Goal: Task Accomplishment & Management: Use online tool/utility

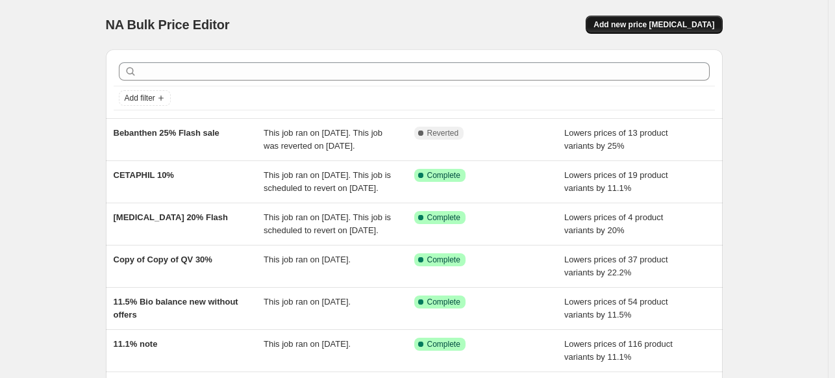
click at [641, 31] on button "Add new price [MEDICAL_DATA]" at bounding box center [653, 25] width 136 height 18
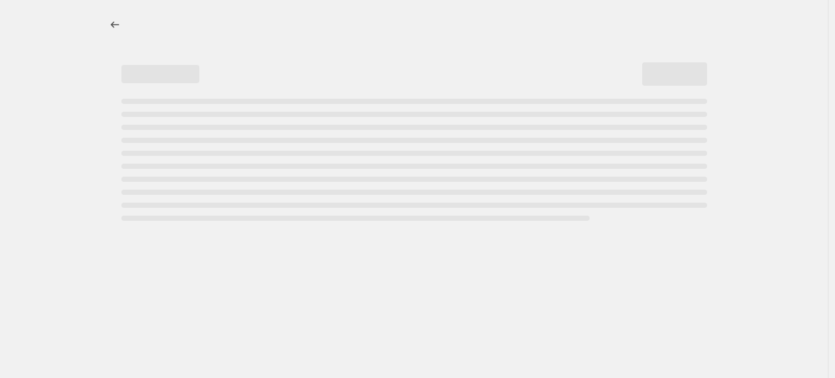
select select "percentage"
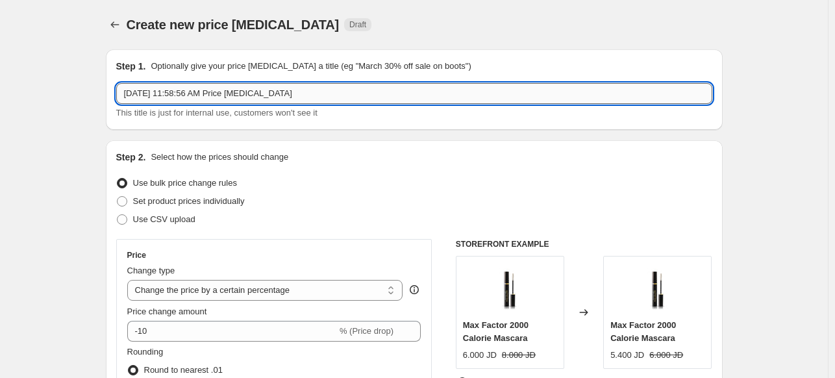
drag, startPoint x: 311, startPoint y: 101, endPoint x: 119, endPoint y: 88, distance: 191.9
click at [120, 92] on input "[DATE] 11:58:56 AM Price [MEDICAL_DATA]" at bounding box center [414, 93] width 596 height 21
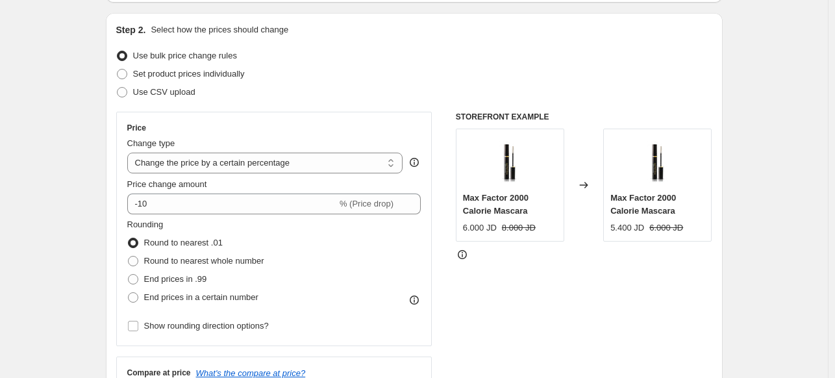
scroll to position [130, 0]
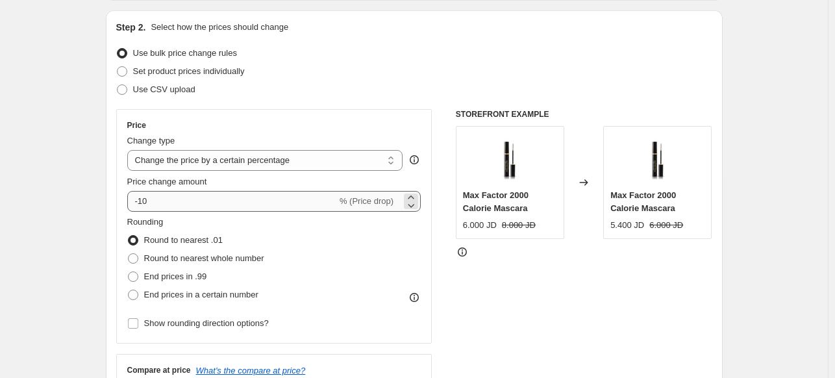
type input "[DEMOGRAPHIC_DATA] 11%"
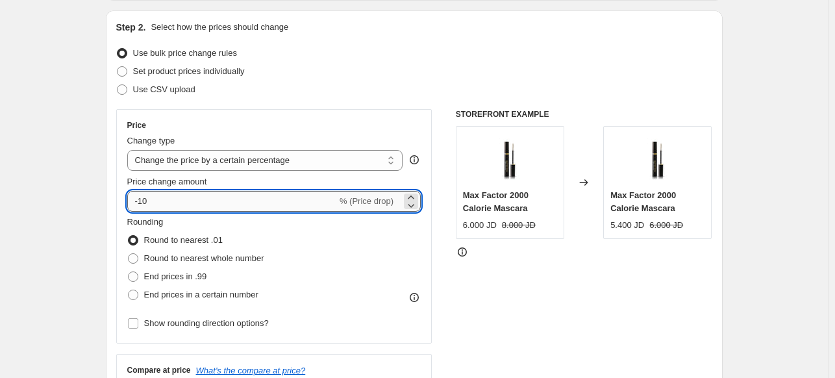
click at [162, 197] on input "-10" at bounding box center [232, 201] width 210 height 21
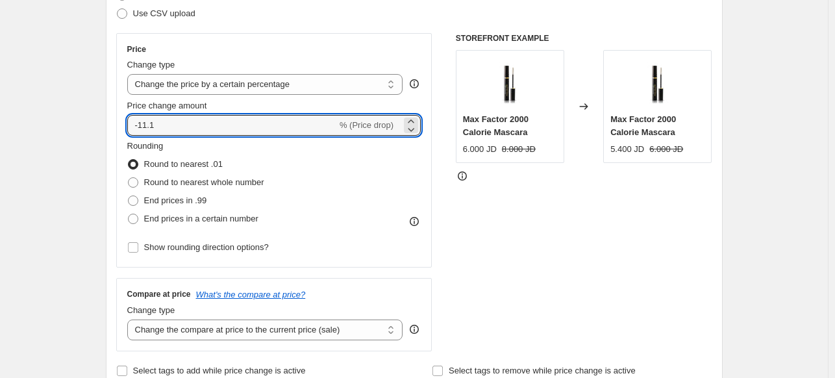
scroll to position [260, 0]
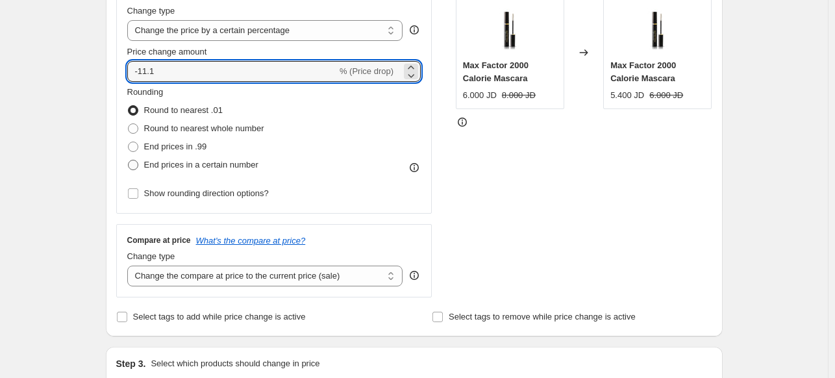
type input "-11.1"
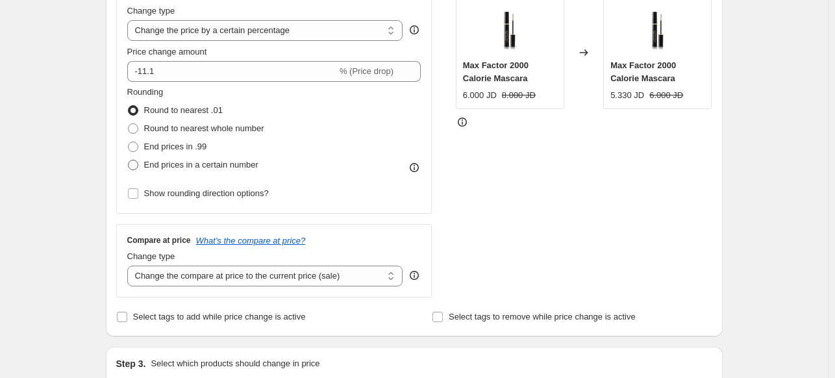
click at [192, 166] on span "End prices in a certain number" at bounding box center [201, 165] width 114 height 10
click at [129, 160] on input "End prices in a certain number" at bounding box center [128, 160] width 1 height 1
radio input "true"
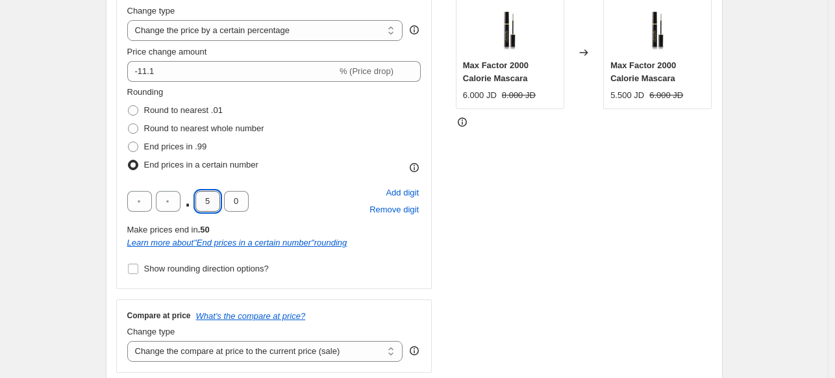
click at [219, 202] on input "5" at bounding box center [207, 201] width 25 height 21
click at [400, 285] on div "Price Change type Change the price to a certain amount Change the price by a ce…" at bounding box center [274, 134] width 316 height 310
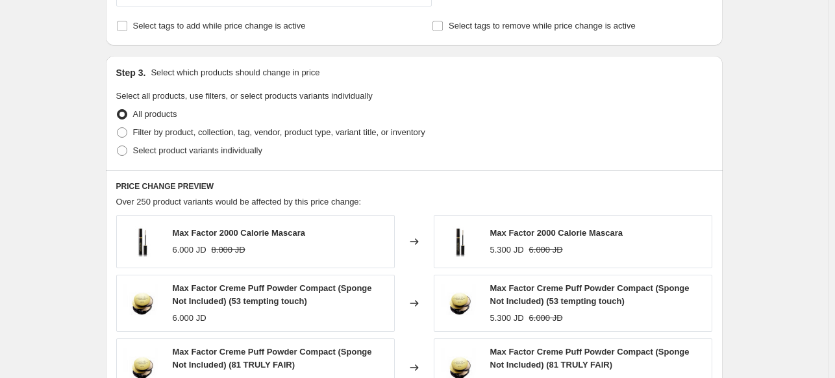
scroll to position [649, 0]
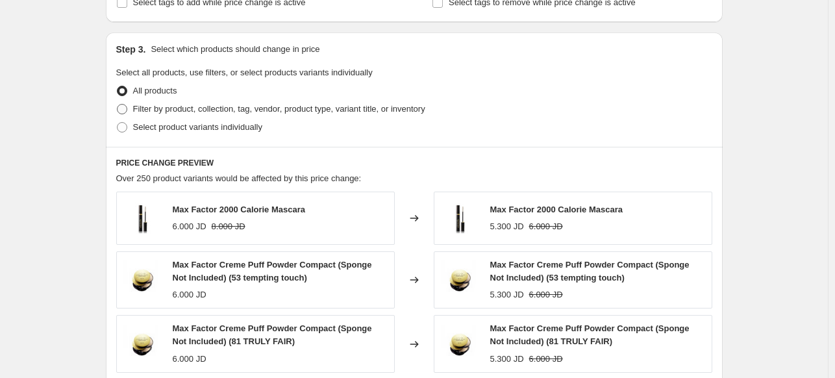
click at [226, 114] on span "Filter by product, collection, tag, vendor, product type, variant title, or inv…" at bounding box center [279, 109] width 292 height 10
click at [117, 104] on input "Filter by product, collection, tag, vendor, product type, variant title, or inv…" at bounding box center [117, 104] width 1 height 1
radio input "true"
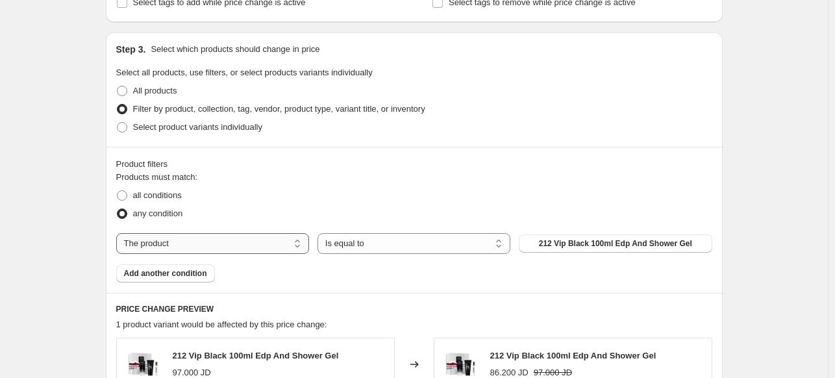
click at [225, 247] on select "The product The product's collection The product's tag The product's vendor The…" at bounding box center [212, 243] width 193 height 21
select select "collection"
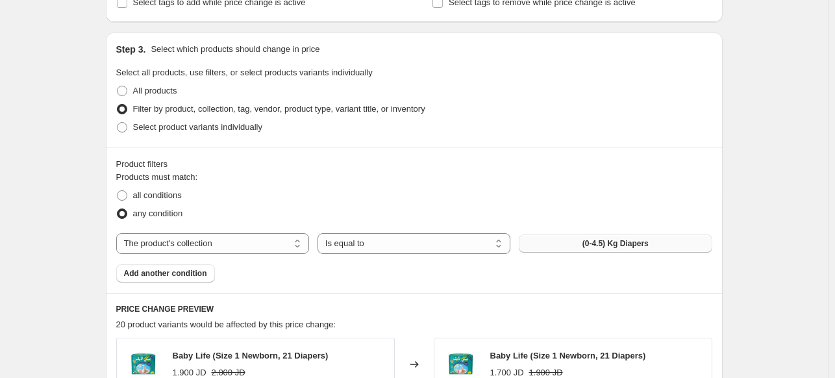
click at [578, 245] on button "(0-4.5) Kg Diapers" at bounding box center [615, 243] width 193 height 18
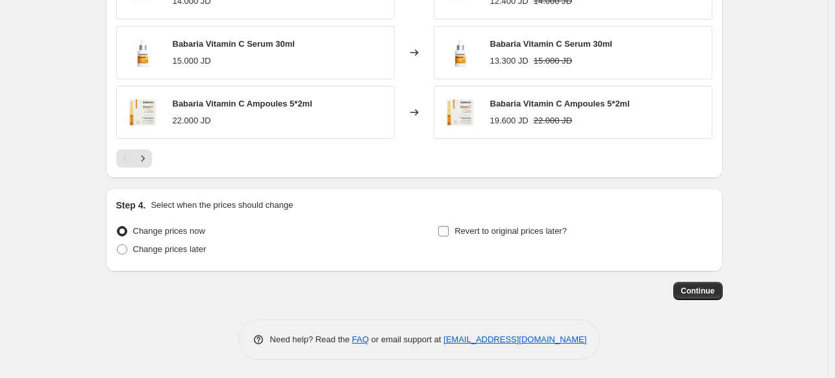
click at [467, 228] on span "Revert to original prices later?" at bounding box center [510, 231] width 112 height 10
click at [448, 228] on input "Revert to original prices later?" at bounding box center [443, 231] width 10 height 10
checkbox input "true"
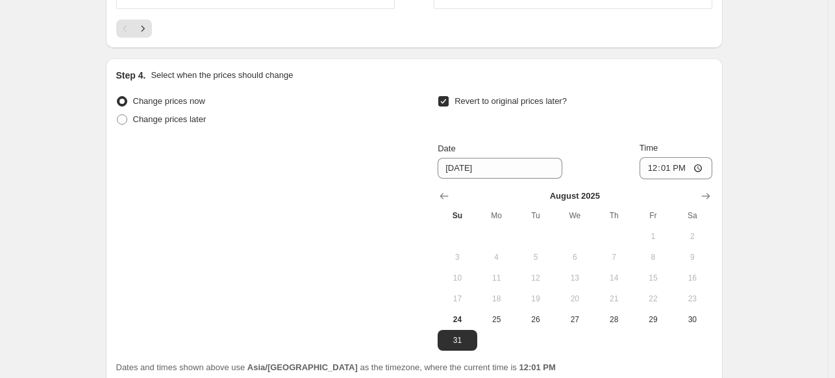
scroll to position [1334, 0]
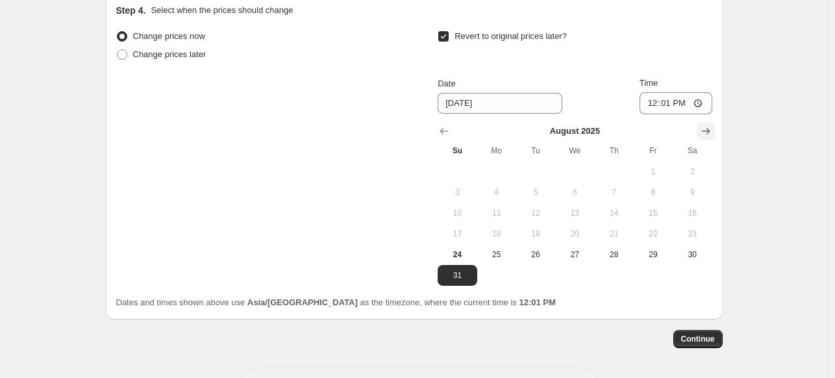
click at [709, 130] on icon "Show next month, September 2025" at bounding box center [705, 131] width 8 height 6
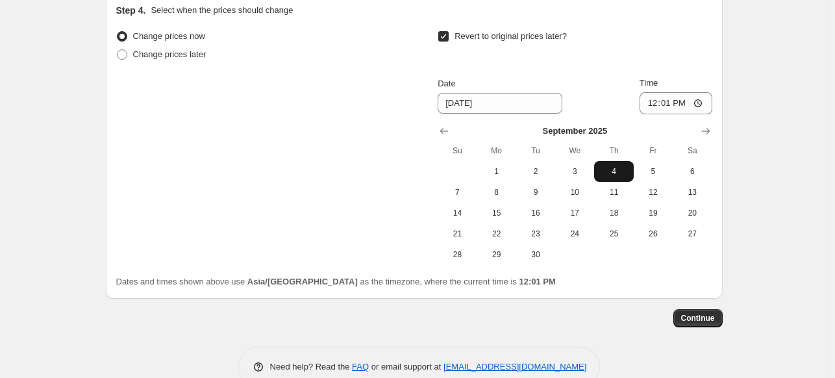
click at [619, 168] on span "4" at bounding box center [613, 171] width 29 height 10
type input "[DATE]"
click at [700, 103] on input "12:01" at bounding box center [675, 103] width 73 height 22
type input "23:58"
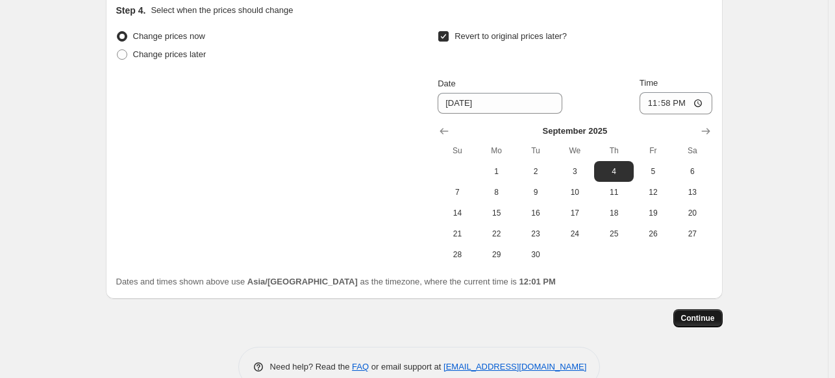
click at [713, 313] on span "Continue" at bounding box center [698, 318] width 34 height 10
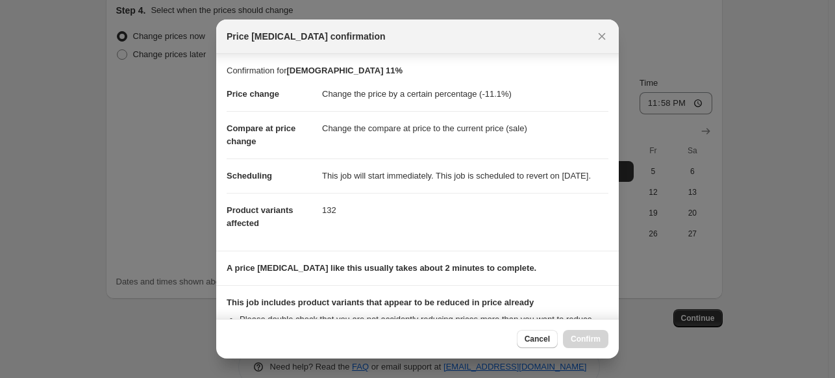
scroll to position [180, 0]
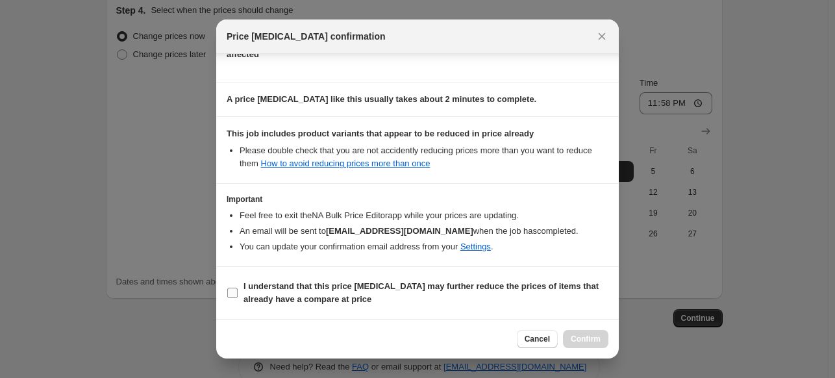
click at [337, 291] on b "I understand that this price [MEDICAL_DATA] may further reduce the prices of it…" at bounding box center [420, 292] width 355 height 23
click at [238, 291] on input "I understand that this price [MEDICAL_DATA] may further reduce the prices of it…" at bounding box center [232, 293] width 10 height 10
checkbox input "true"
click at [581, 339] on span "Confirm" at bounding box center [585, 339] width 30 height 10
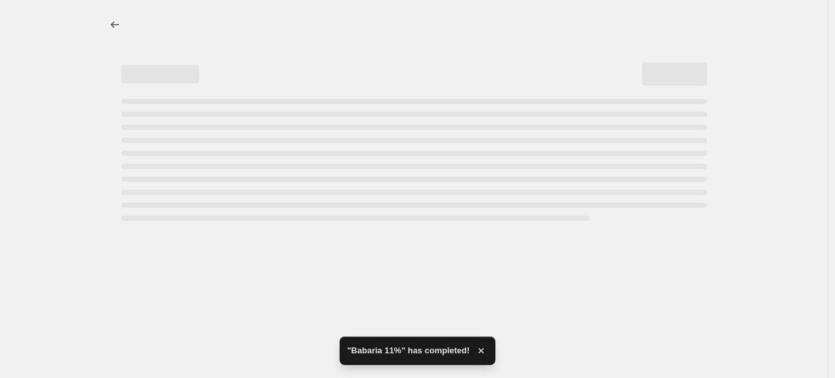
select select "percentage"
select select "collection"
